Goal: Information Seeking & Learning: Learn about a topic

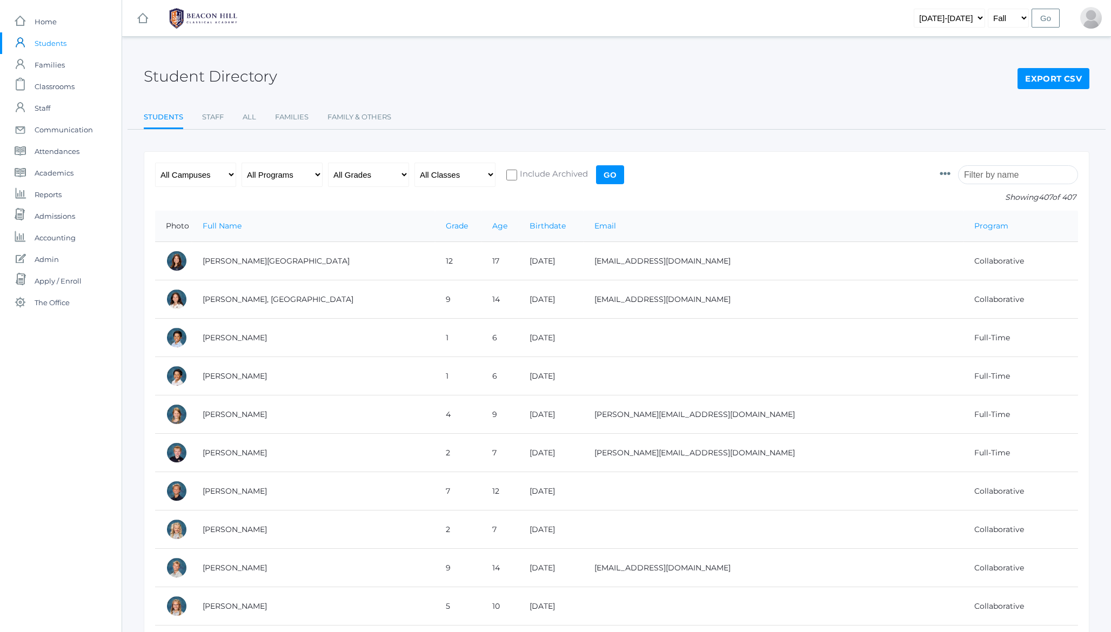
click at [208, 78] on h2 "Student Directory" at bounding box center [210, 76] width 133 height 17
click at [65, 218] on span "Admissions" at bounding box center [55, 216] width 41 height 22
click at [51, 241] on span "Accounting" at bounding box center [55, 238] width 41 height 22
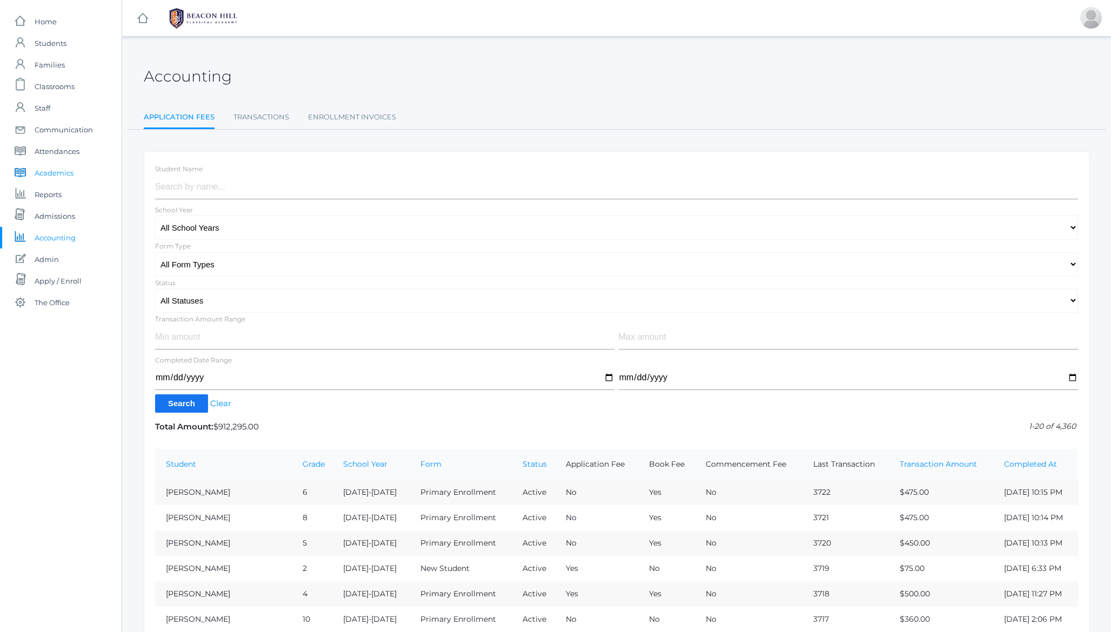
click at [50, 171] on span "Academics" at bounding box center [54, 173] width 39 height 22
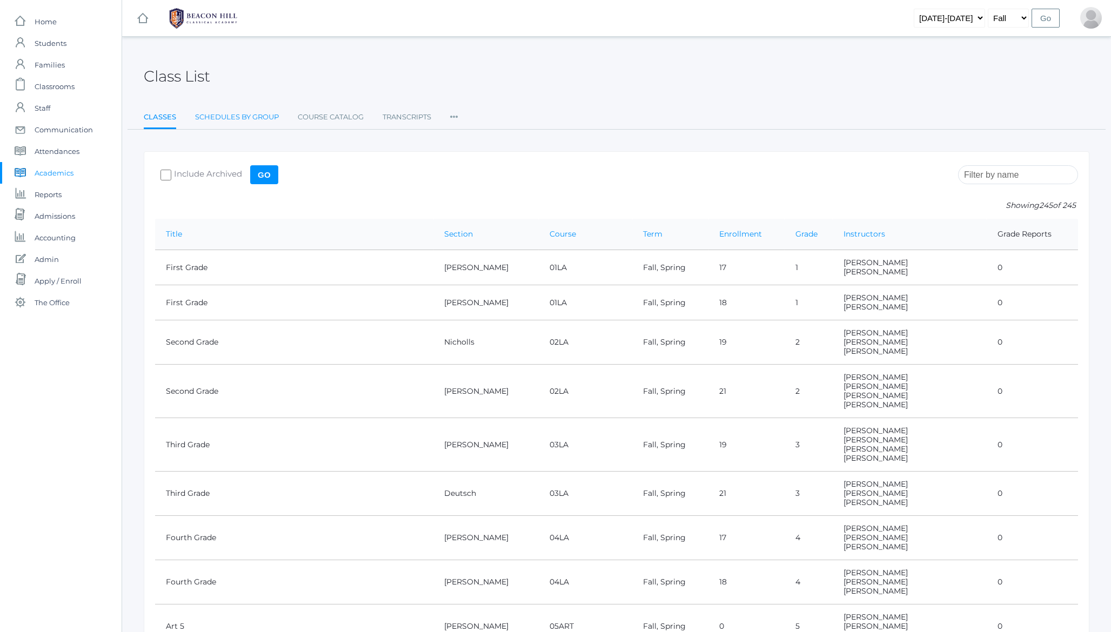
click at [260, 117] on link "Schedules By Group" at bounding box center [237, 117] width 84 height 22
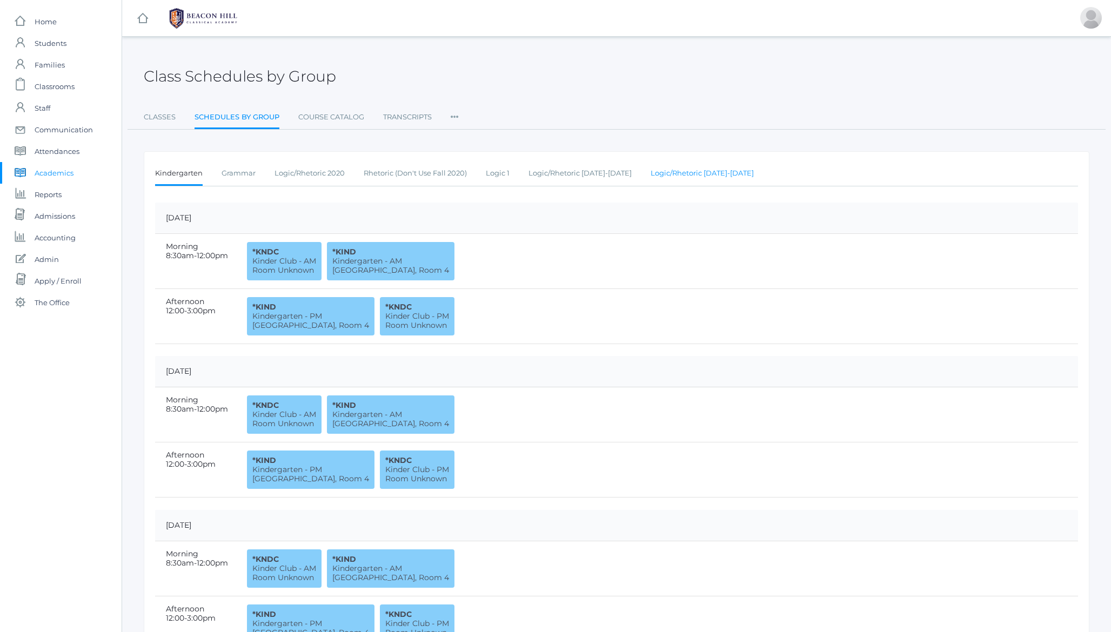
click at [700, 176] on link "Logic/Rhetoric [DATE]-[DATE]" at bounding box center [701, 174] width 103 height 22
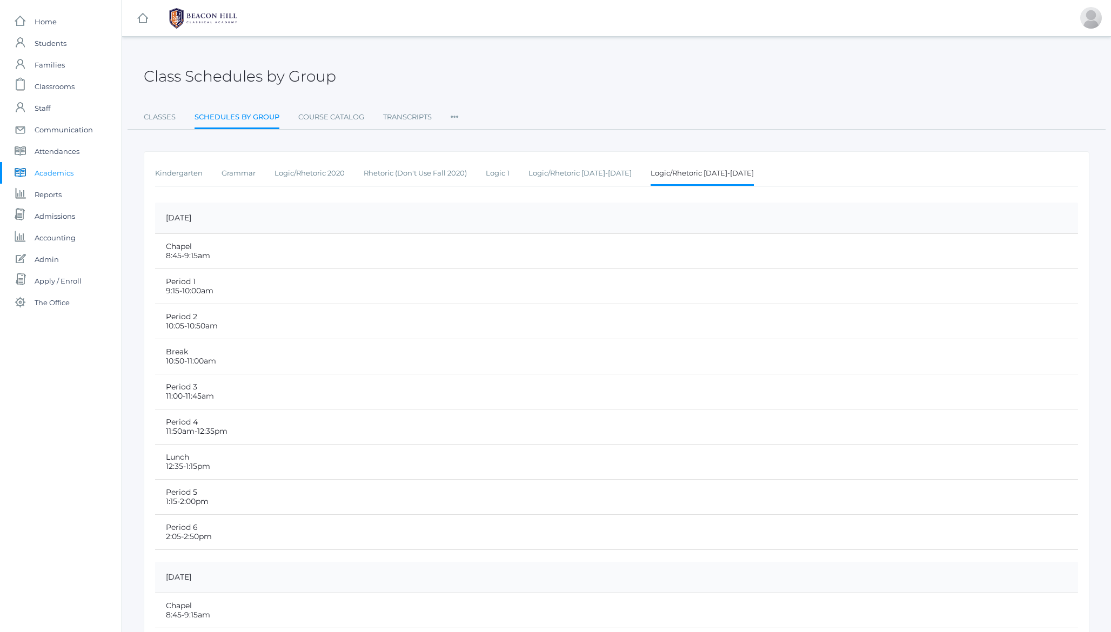
click at [276, 80] on h2 "Class Schedules by Group" at bounding box center [240, 76] width 192 height 17
click at [304, 79] on h2 "Class Schedules by Group" at bounding box center [240, 76] width 192 height 17
click at [252, 78] on h2 "Class Schedules by Group" at bounding box center [240, 76] width 192 height 17
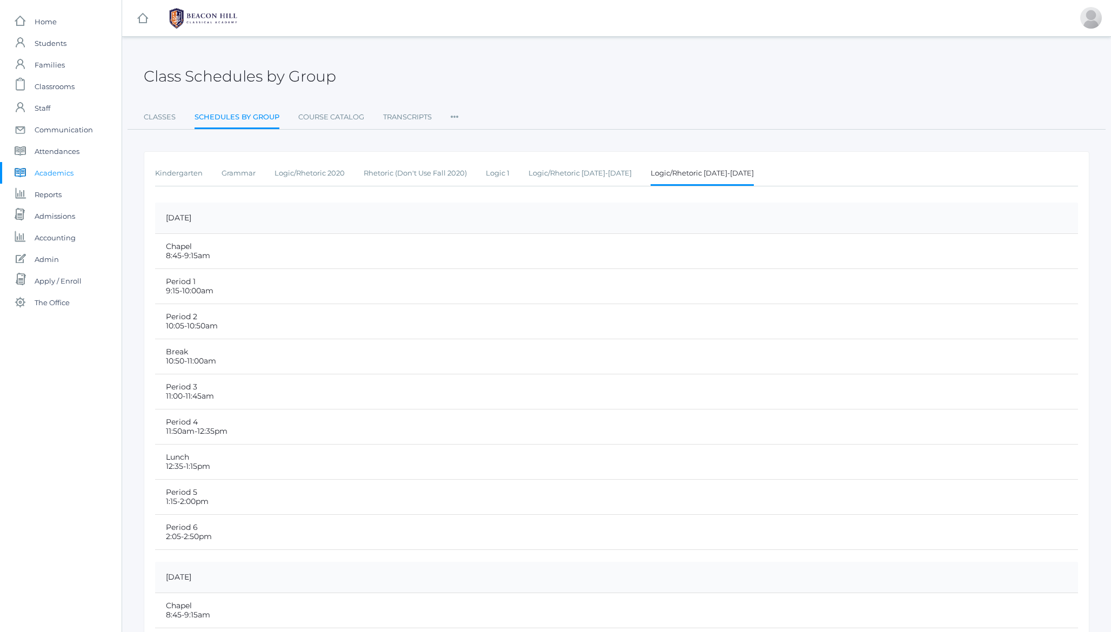
click at [252, 78] on h2 "Class Schedules by Group" at bounding box center [240, 76] width 192 height 17
click at [226, 79] on h2 "Class Schedules by Group" at bounding box center [240, 76] width 192 height 17
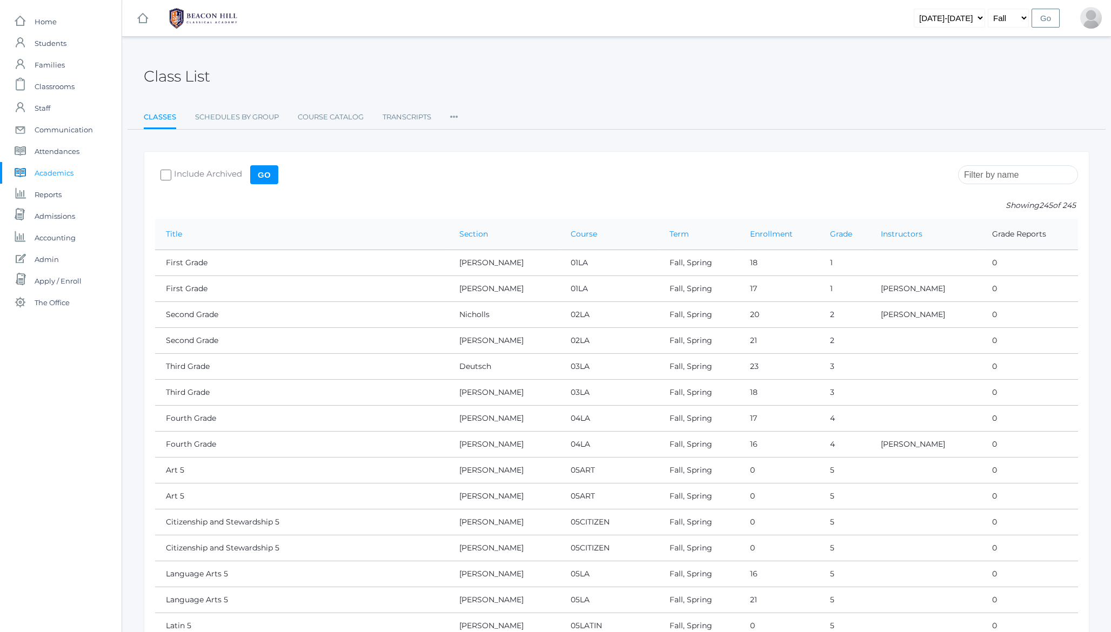
click at [999, 176] on input "search" at bounding box center [1018, 174] width 120 height 19
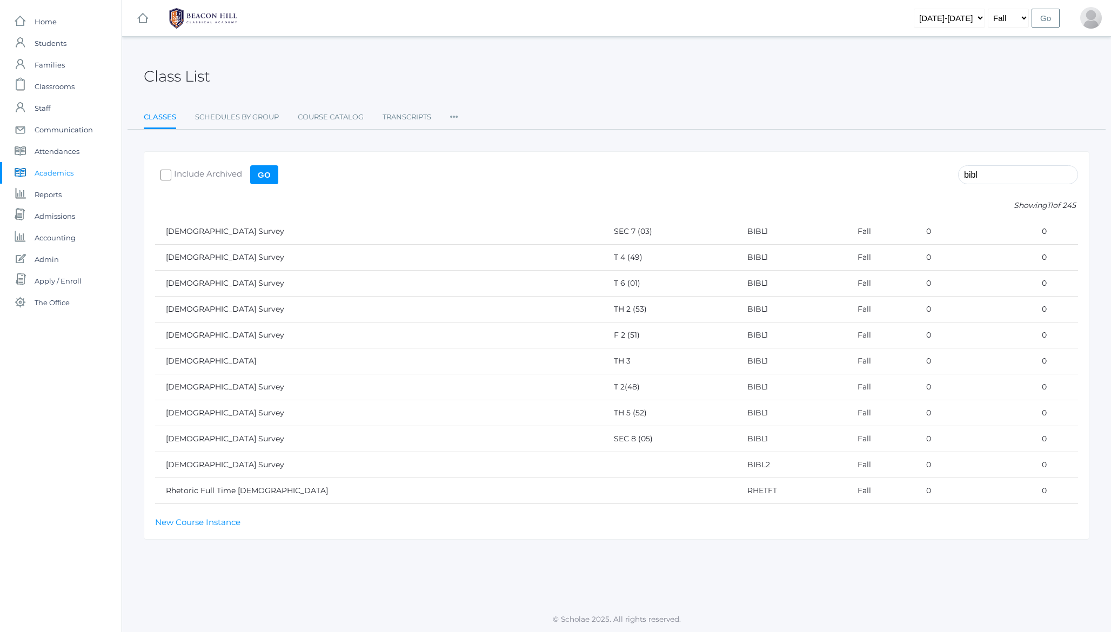
type input "bible"
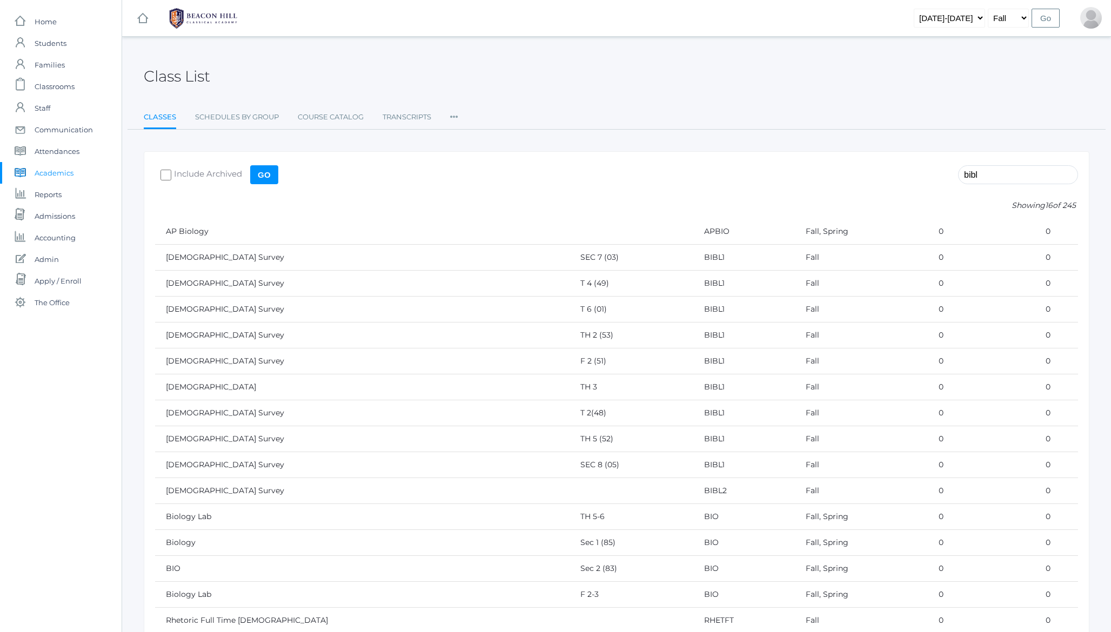
type input "bible"
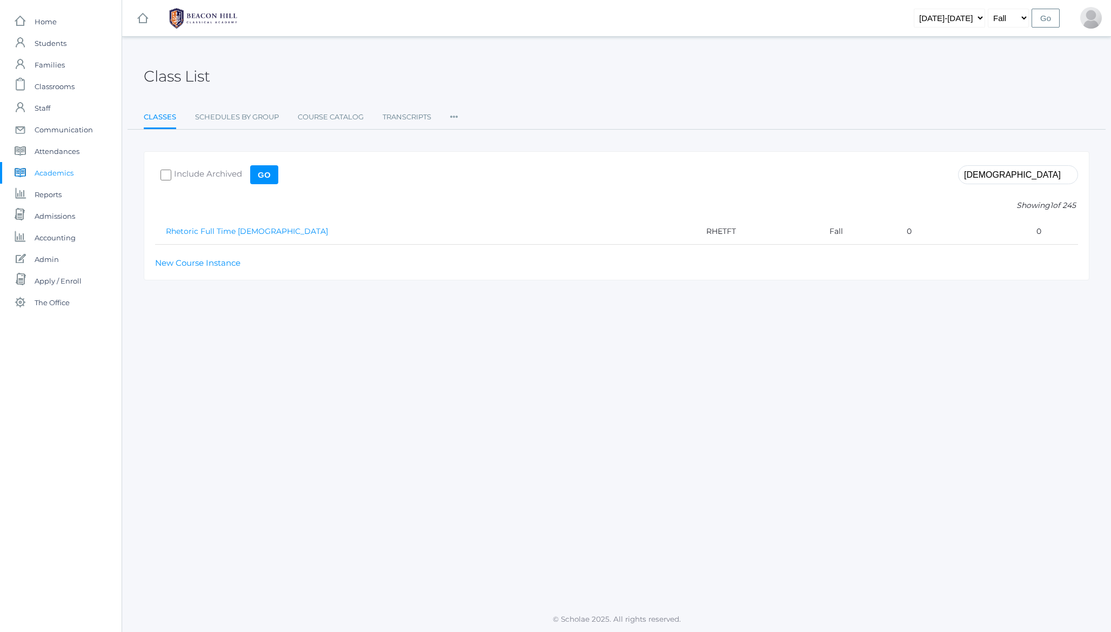
type input "bible"
click at [223, 233] on link "Rhetoric Full Time [DEMOGRAPHIC_DATA]" at bounding box center [247, 231] width 162 height 10
click at [1002, 173] on input "bible" at bounding box center [1018, 174] width 120 height 19
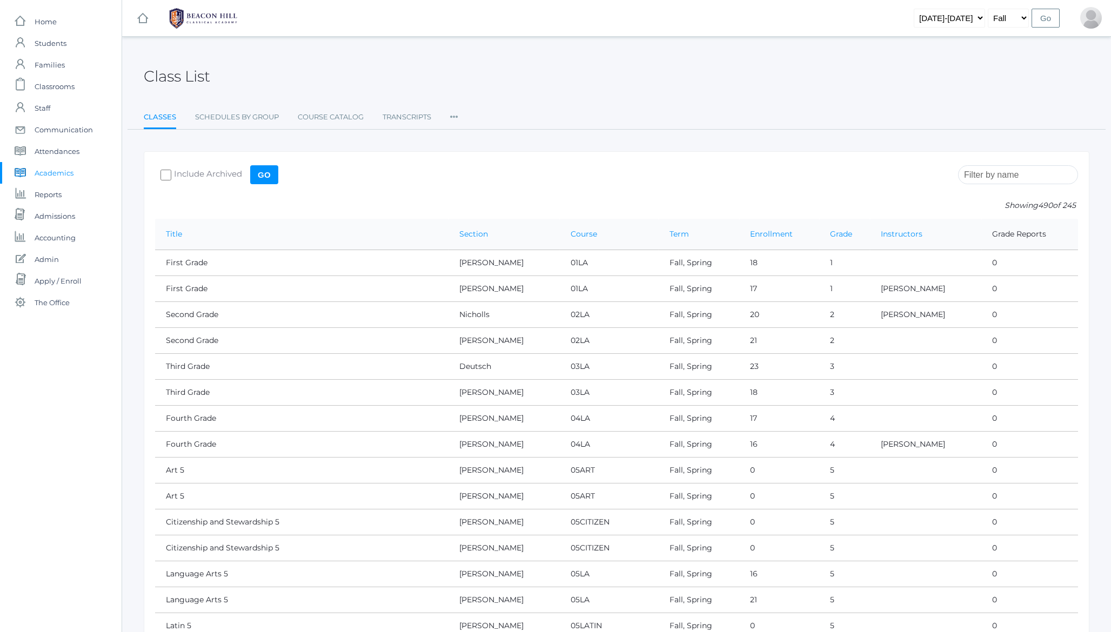
click at [653, 53] on div "Class List" at bounding box center [616, 70] width 945 height 40
click at [996, 171] on input "search" at bounding box center [1018, 174] width 120 height 19
